Goal: Task Accomplishment & Management: Complete application form

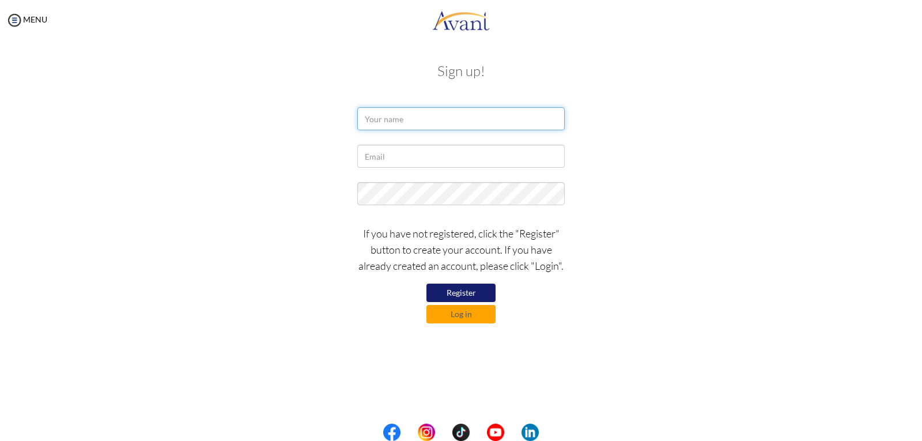
click at [454, 116] on input "text" at bounding box center [461, 118] width 208 height 23
type input "o"
type input "[PERSON_NAME] [PERSON_NAME]"
click at [430, 179] on form "[PERSON_NAME] [PERSON_NAME] If you have not registered, click the "Register" bu…" at bounding box center [461, 215] width 657 height 216
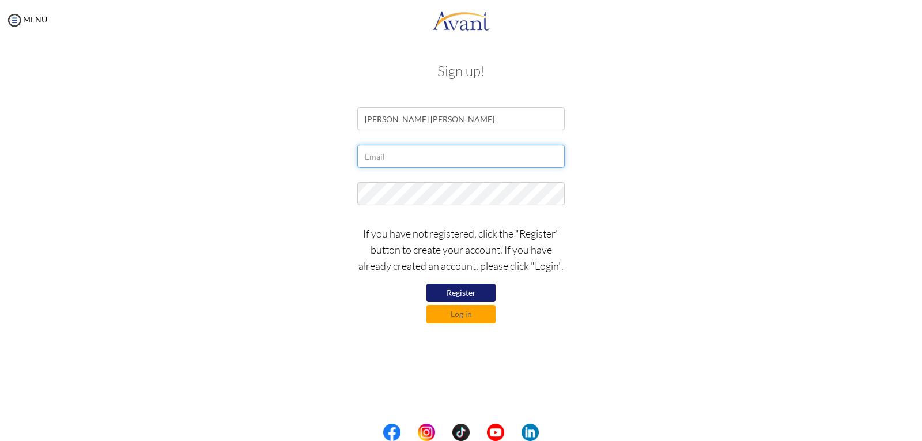
click at [446, 152] on input "text" at bounding box center [461, 156] width 208 height 23
type input "[EMAIL_ADDRESS][DOMAIN_NAME]"
click at [746, 184] on div at bounding box center [461, 196] width 675 height 29
click at [620, 159] on div "[EMAIL_ADDRESS][DOMAIN_NAME]" at bounding box center [461, 159] width 675 height 29
click at [641, 174] on div "[EMAIL_ADDRESS][DOMAIN_NAME]" at bounding box center [461, 159] width 675 height 29
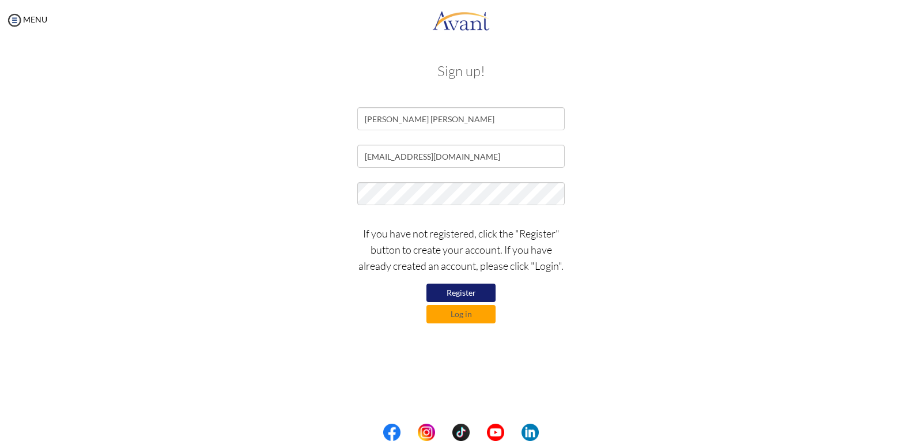
click at [472, 289] on button "Register" at bounding box center [461, 293] width 69 height 18
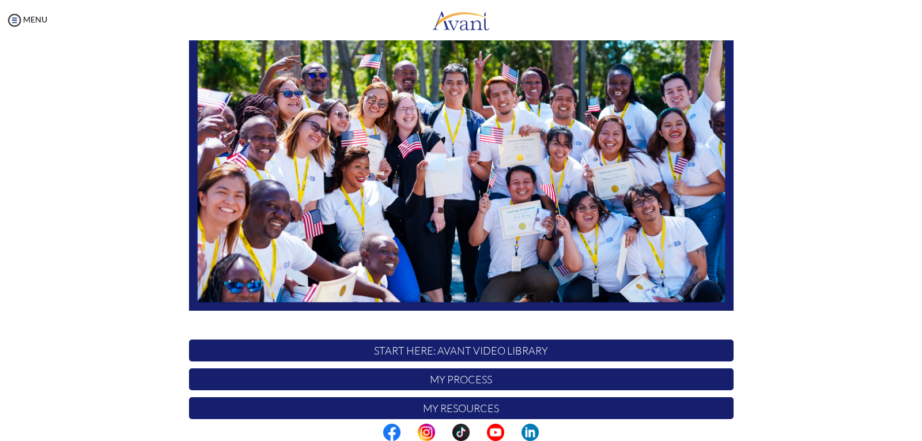
scroll to position [199, 0]
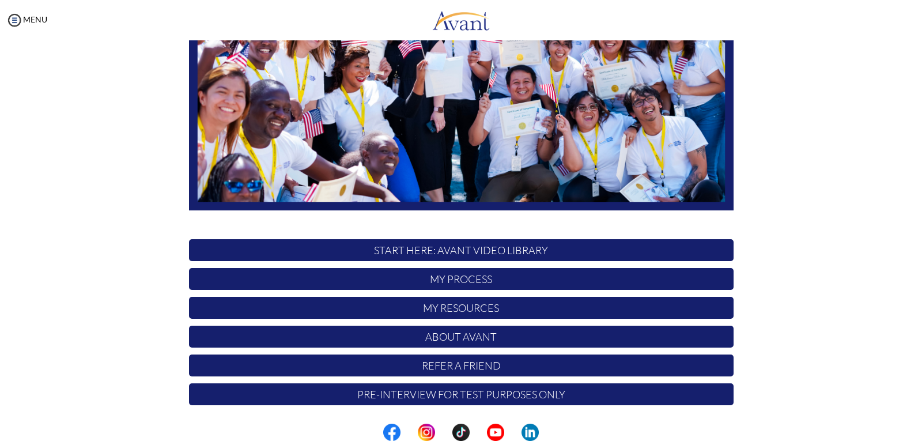
click at [421, 246] on p "START HERE: Avant Video Library" at bounding box center [461, 250] width 545 height 22
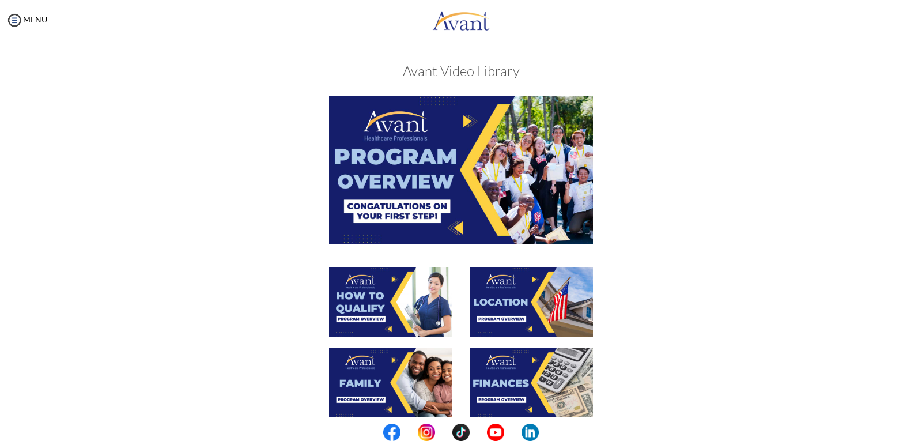
click at [476, 129] on img at bounding box center [461, 170] width 264 height 148
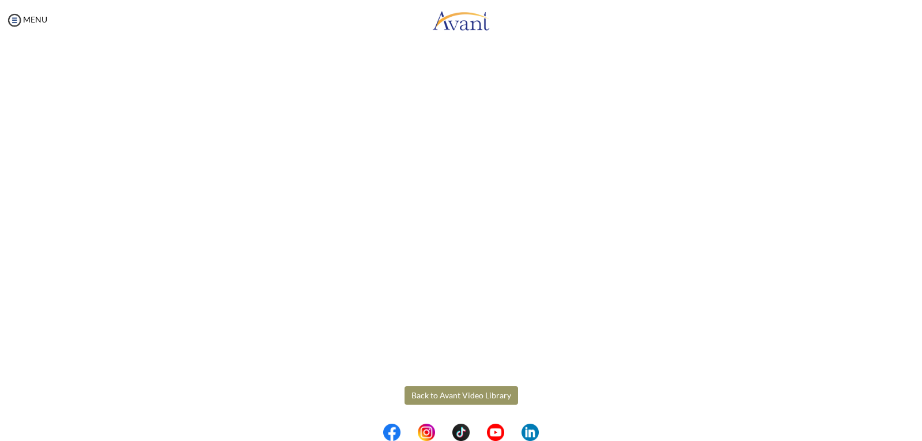
scroll to position [126, 0]
